Goal: Navigation & Orientation: Find specific page/section

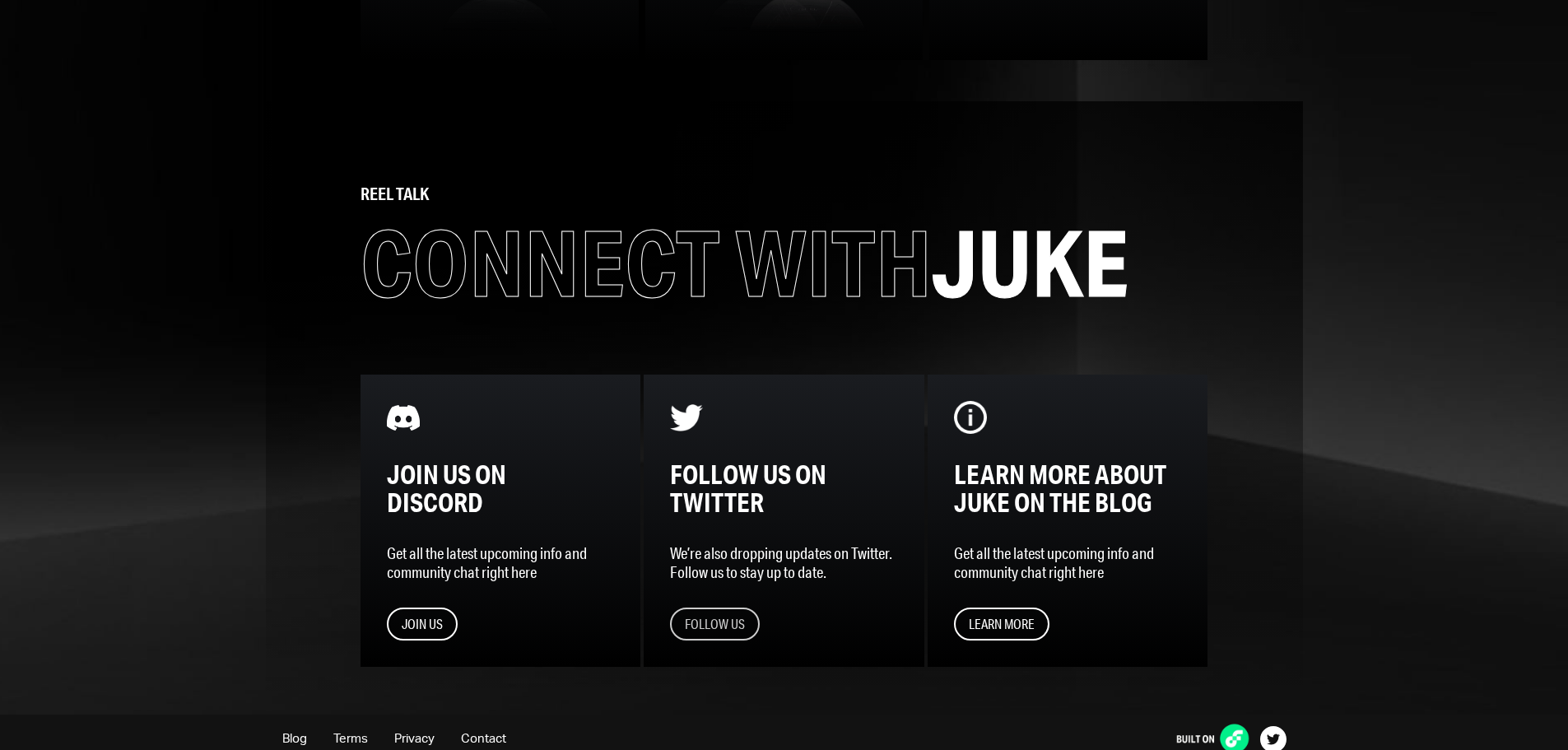
scroll to position [2072, 0]
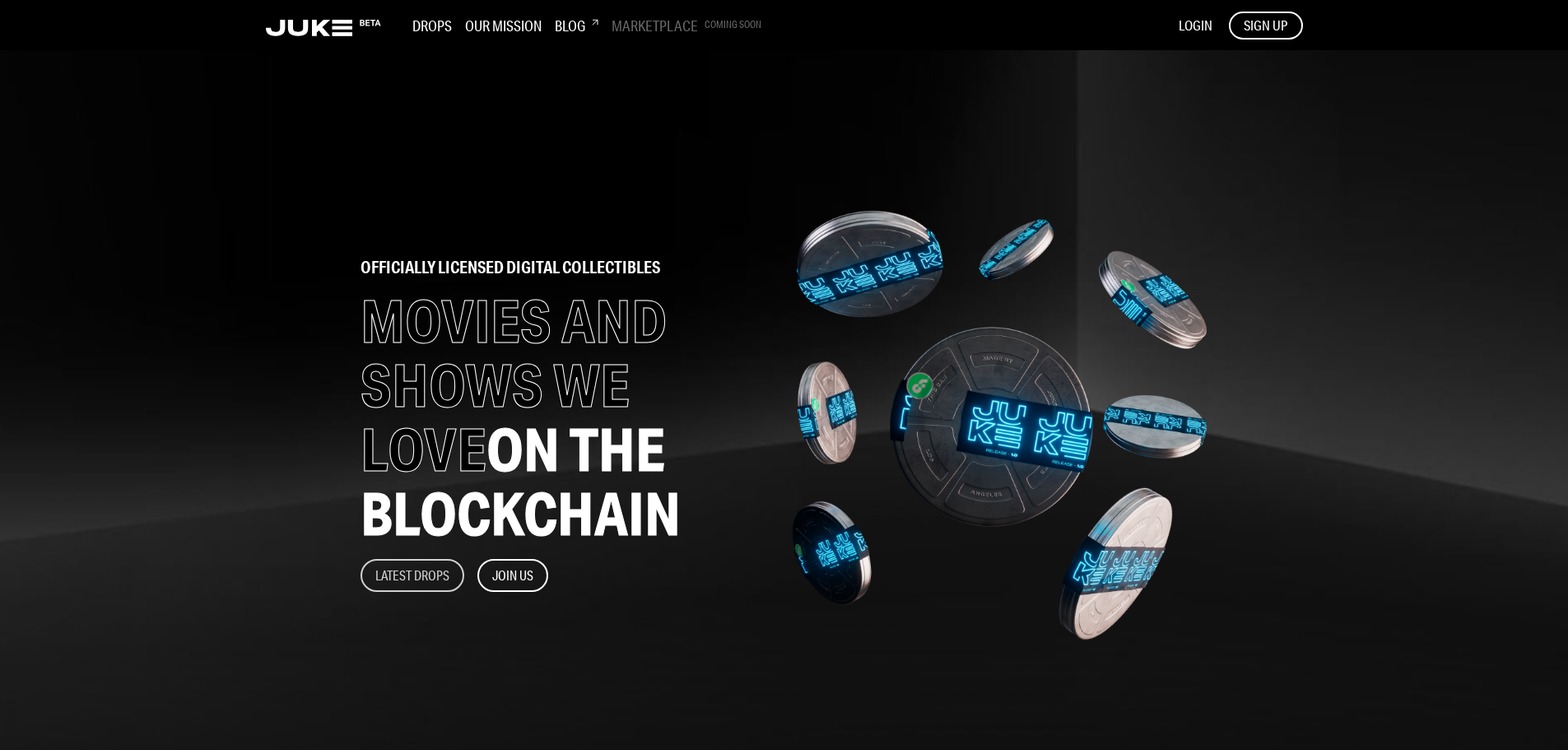
click at [420, 570] on button "Latest Drops" at bounding box center [413, 575] width 104 height 33
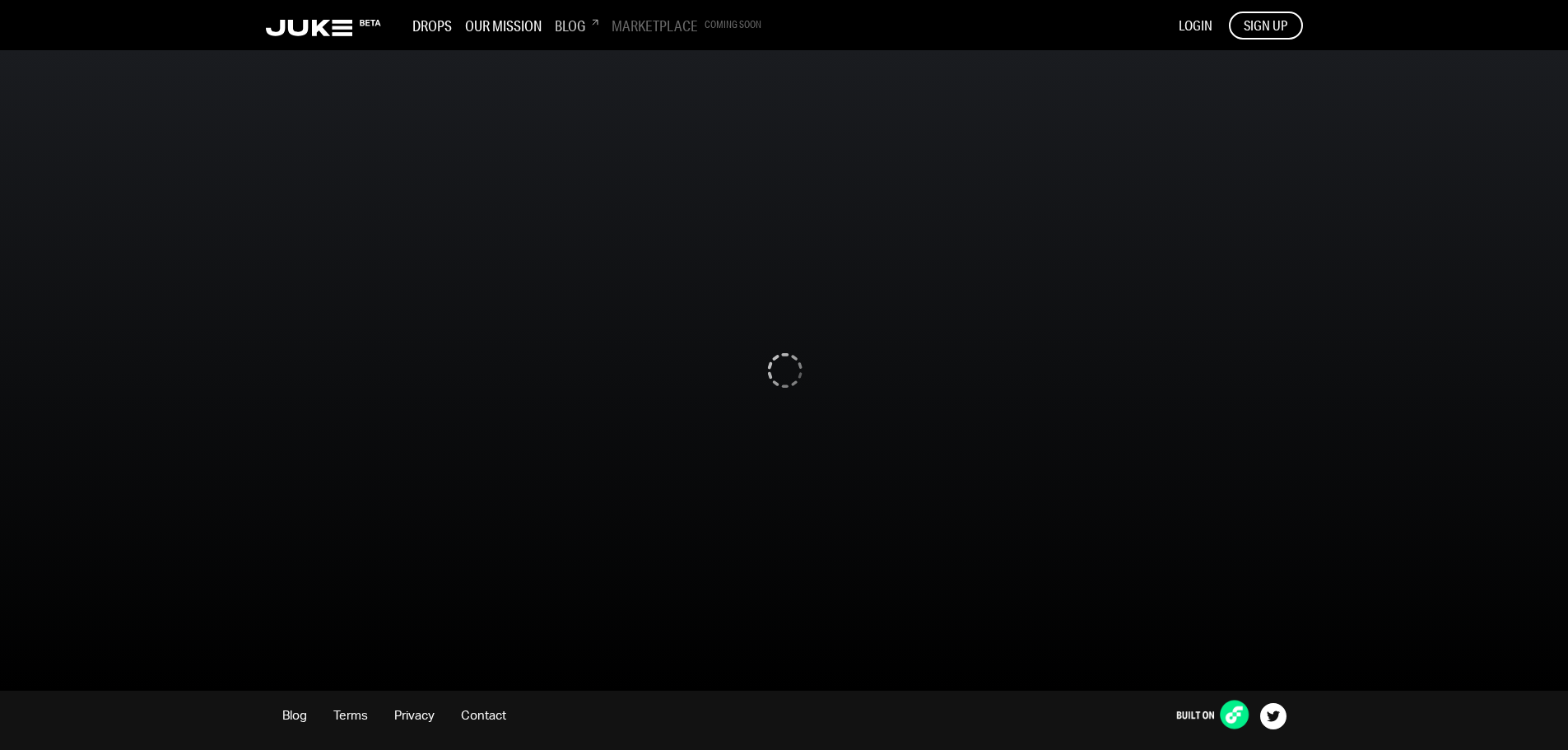
click at [579, 24] on h3 "Blog" at bounding box center [576, 25] width 43 height 18
